Goal: Task Accomplishment & Management: Manage account settings

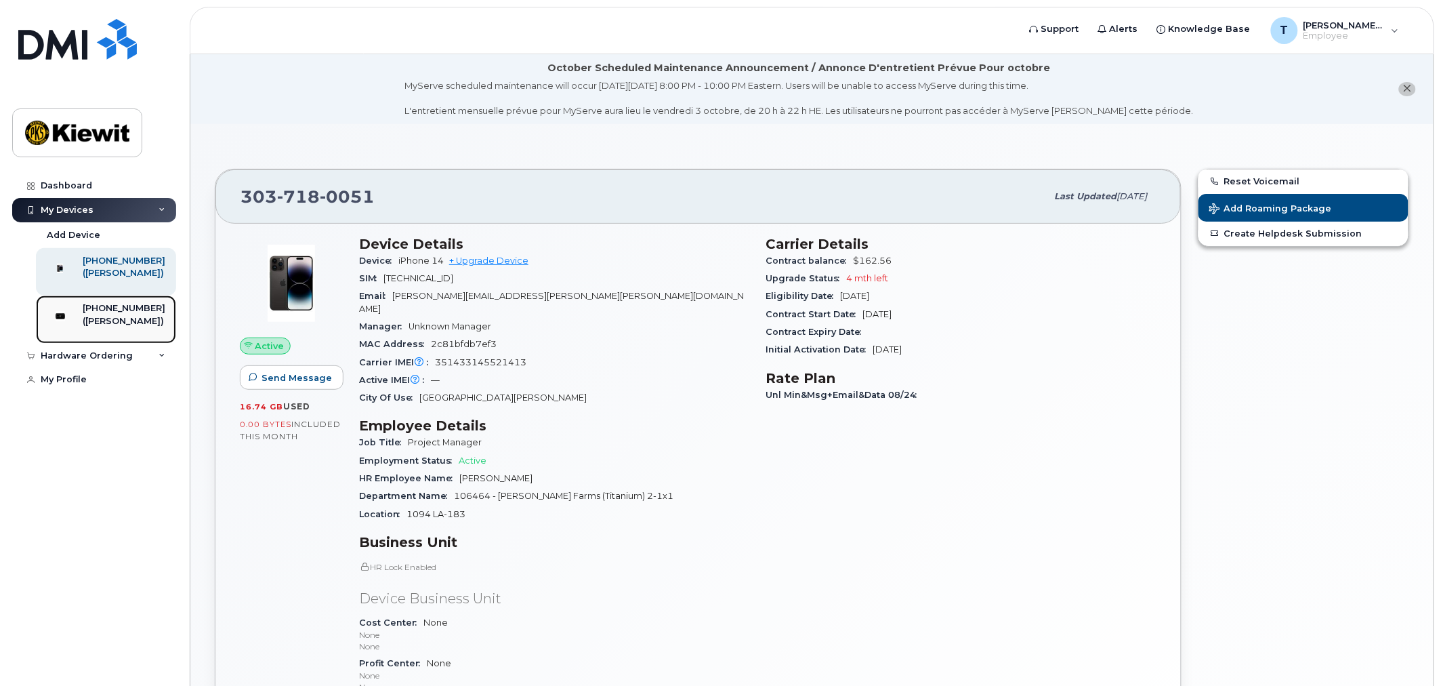
click at [125, 327] on div "([PERSON_NAME])" at bounding box center [124, 321] width 83 height 12
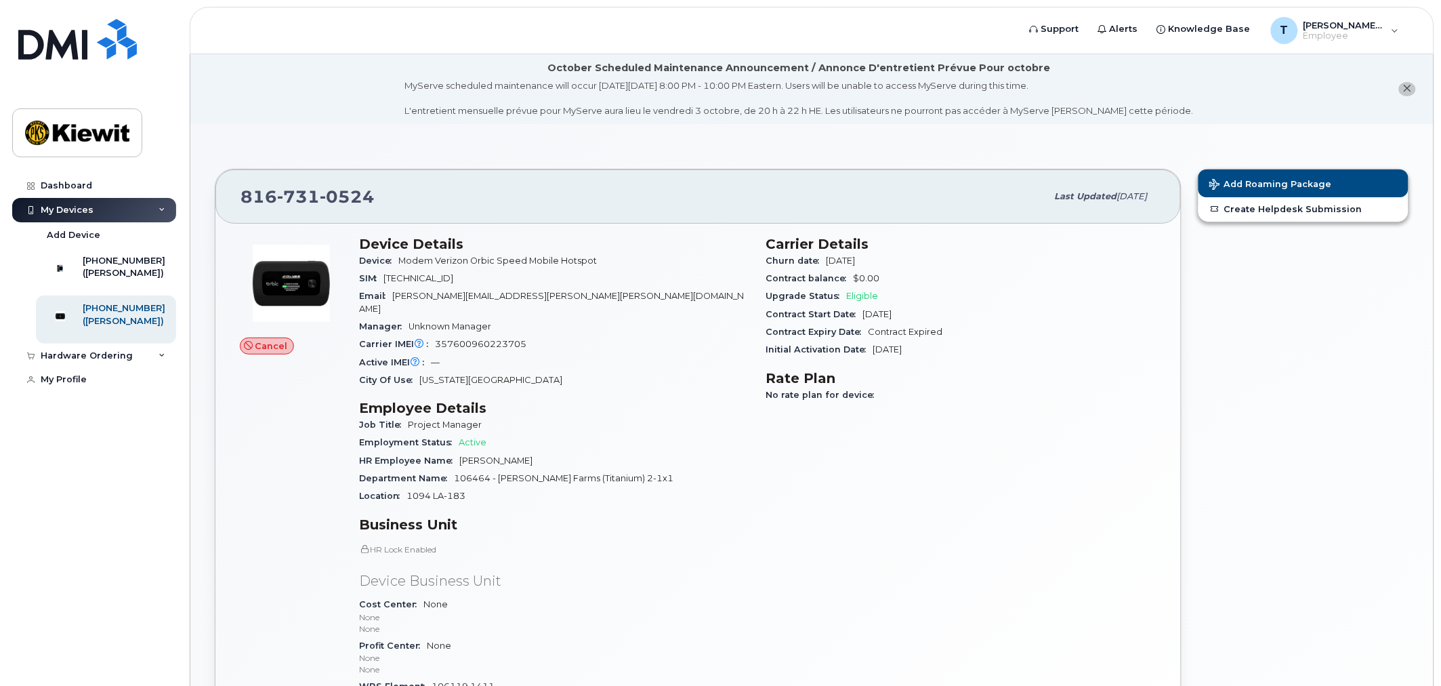
click at [82, 212] on div "My Devices" at bounding box center [67, 210] width 53 height 11
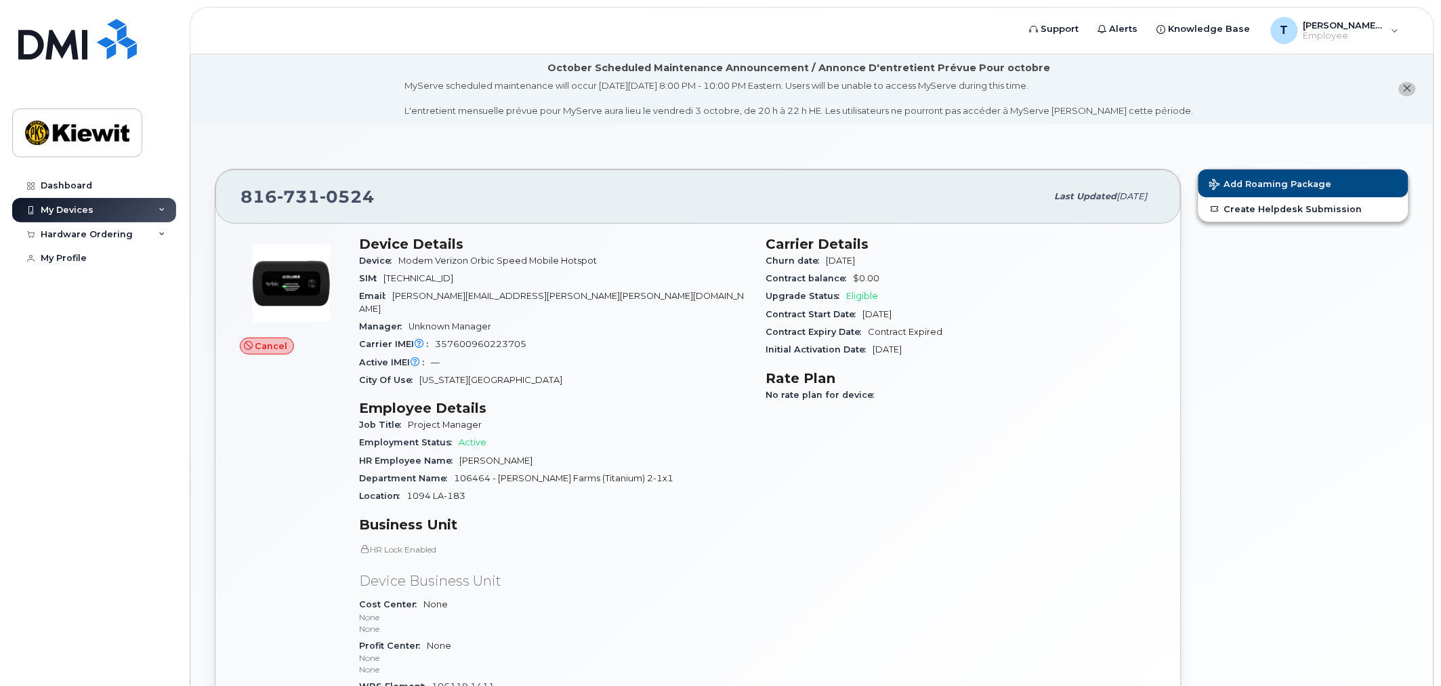
click at [72, 208] on div "My Devices" at bounding box center [67, 210] width 53 height 11
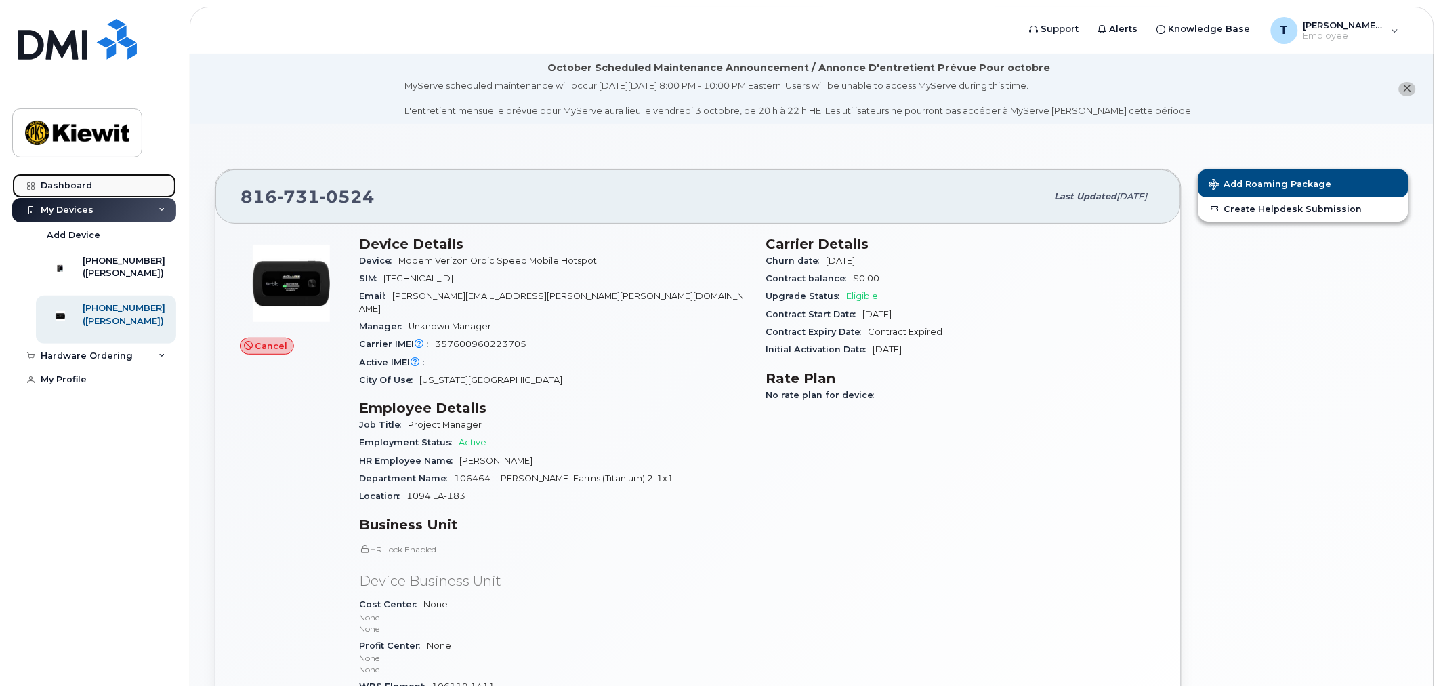
click at [52, 187] on div "Dashboard" at bounding box center [67, 185] width 52 height 11
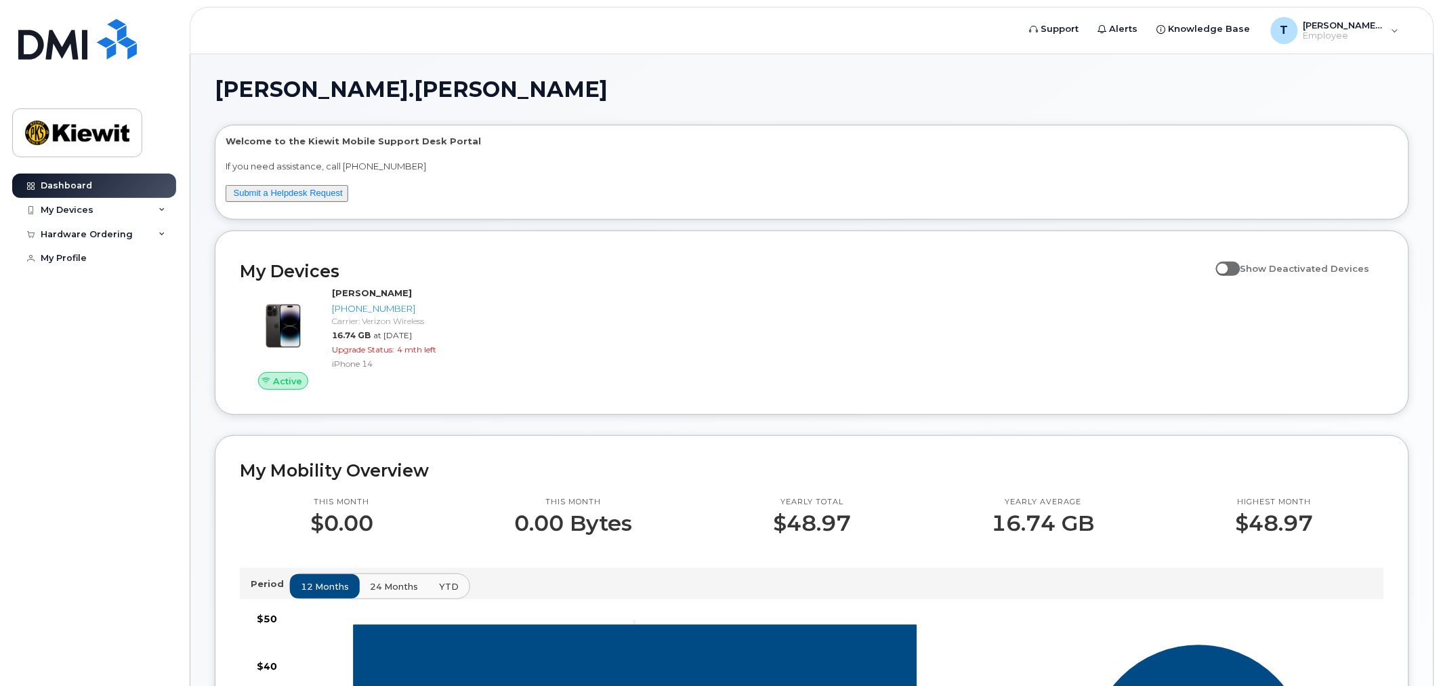
click at [1241, 266] on span at bounding box center [1228, 269] width 24 height 14
click at [1227, 266] on input "Show Deactivated Devices" at bounding box center [1221, 260] width 11 height 11
checkbox input "true"
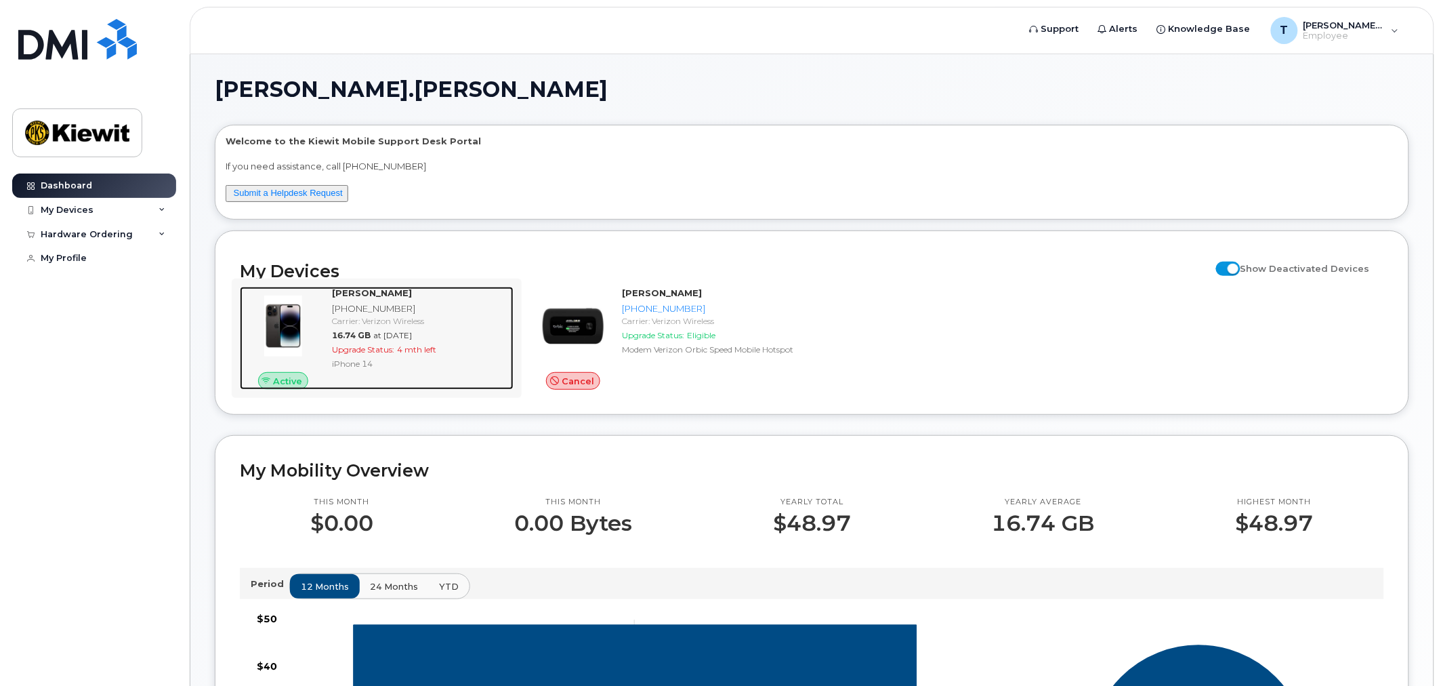
click at [383, 319] on div "Carrier: Verizon Wireless" at bounding box center [420, 321] width 176 height 12
